Goal: Find specific page/section: Find specific page/section

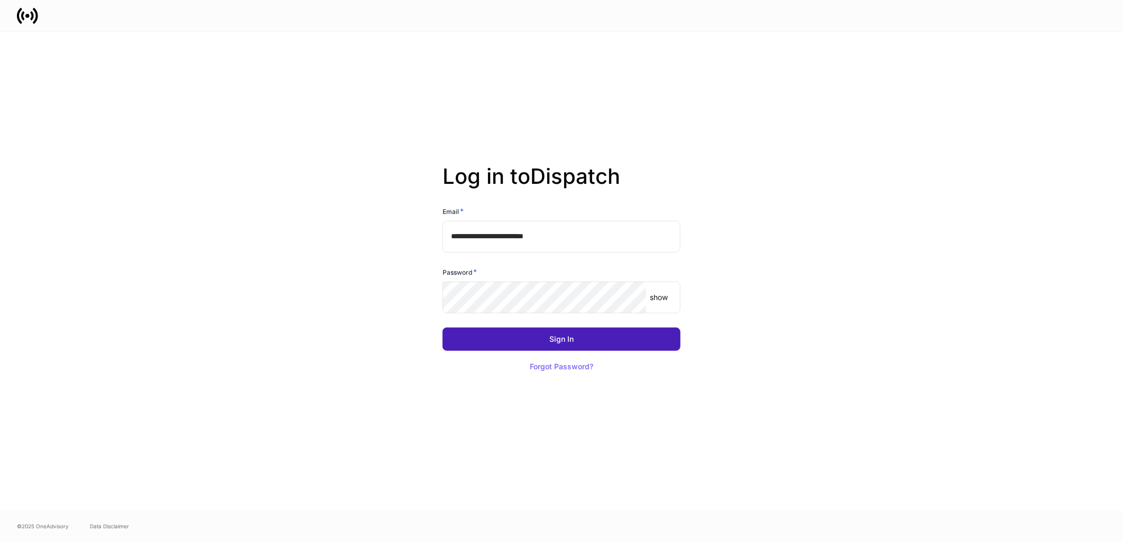
click at [575, 339] on button "Sign In" at bounding box center [561, 339] width 238 height 23
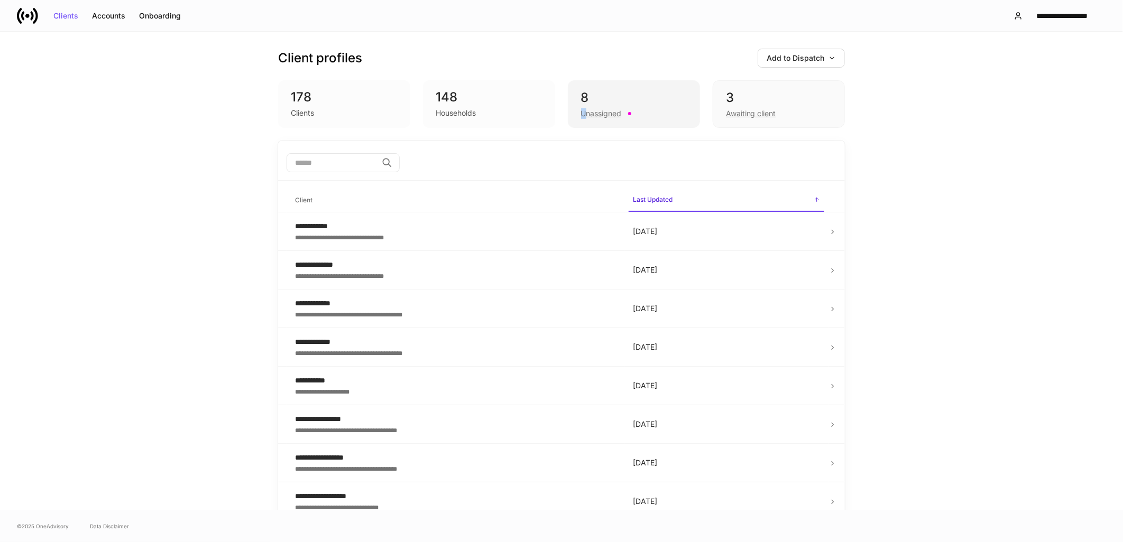
click at [581, 114] on div "Unassigned" at bounding box center [601, 113] width 41 height 11
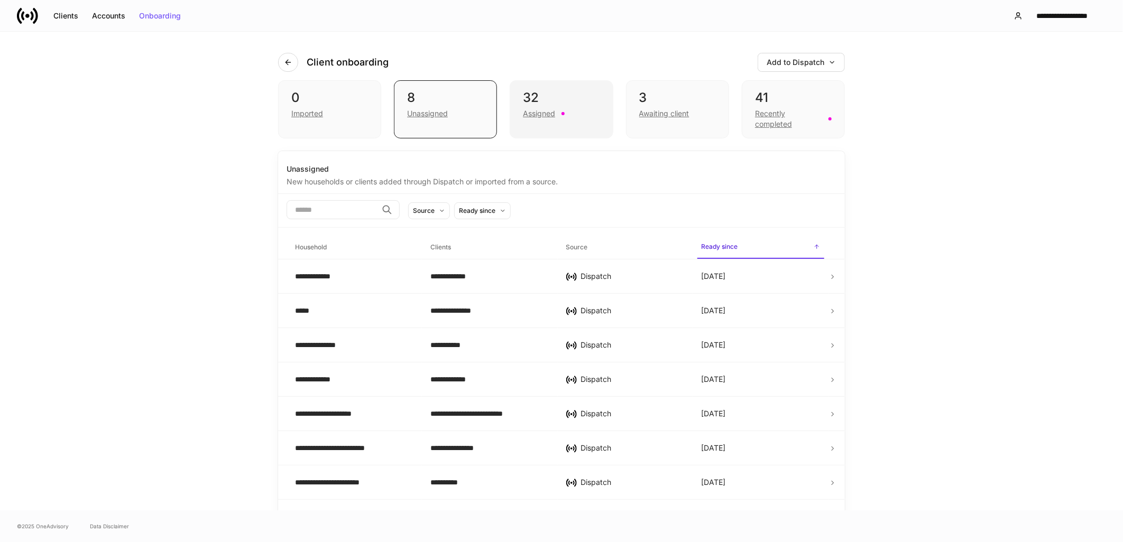
click at [566, 109] on div "Assigned" at bounding box center [561, 112] width 77 height 13
